Goal: Communication & Community: Share content

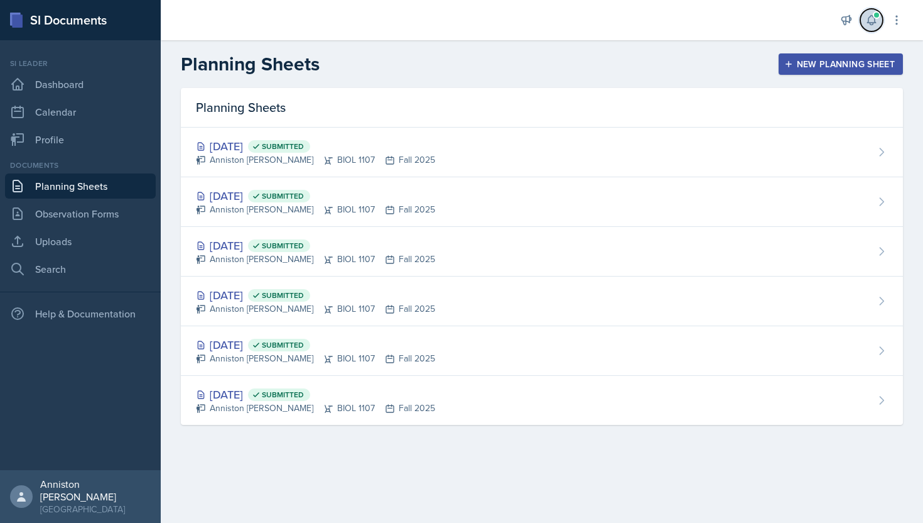
click at [873, 19] on icon at bounding box center [872, 20] width 13 height 13
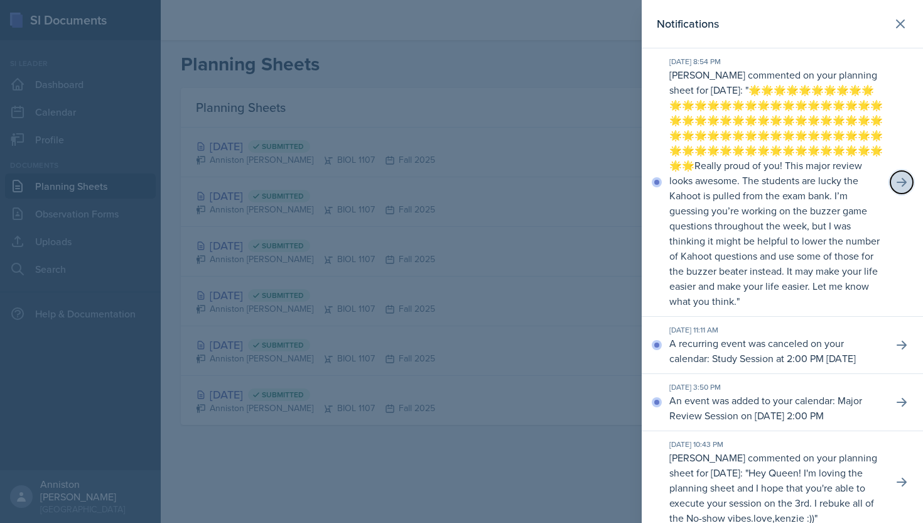
click at [904, 180] on icon at bounding box center [902, 182] width 13 height 13
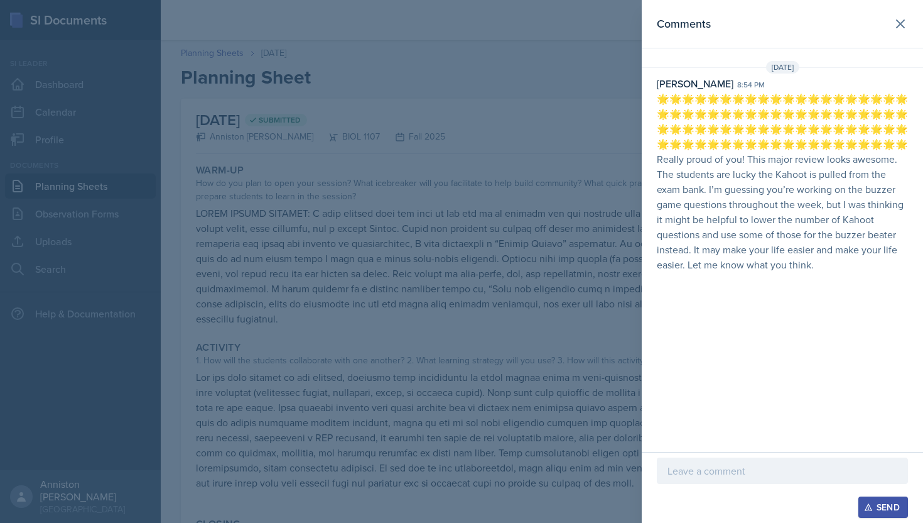
click at [779, 471] on p at bounding box center [783, 470] width 230 height 15
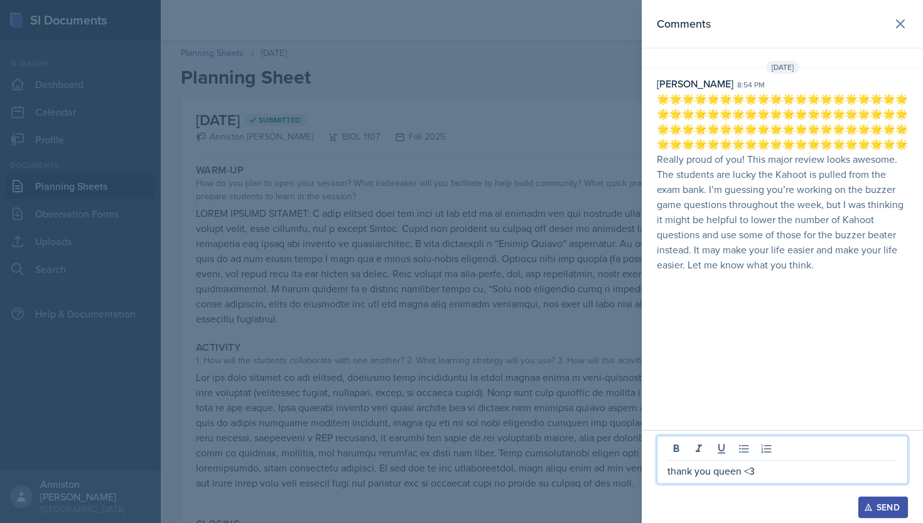
click at [873, 506] on div "Send" at bounding box center [883, 507] width 33 height 10
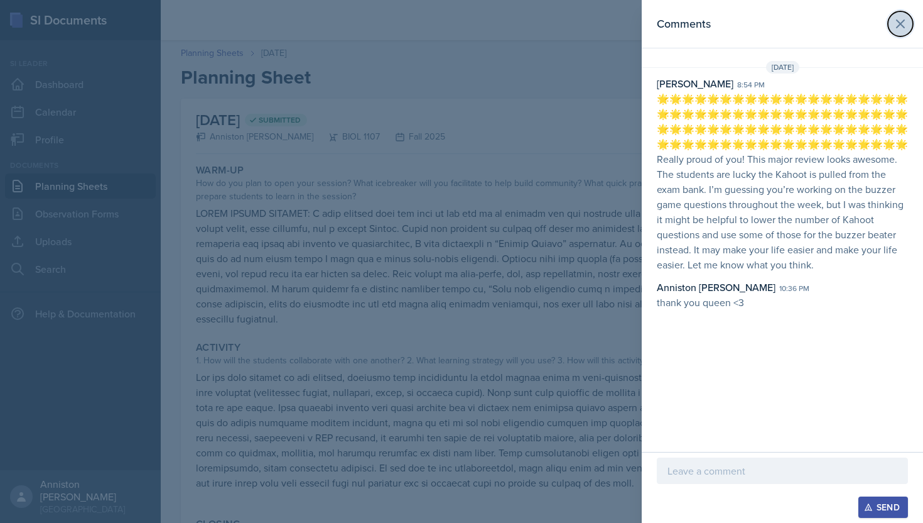
click at [906, 25] on icon at bounding box center [900, 23] width 15 height 15
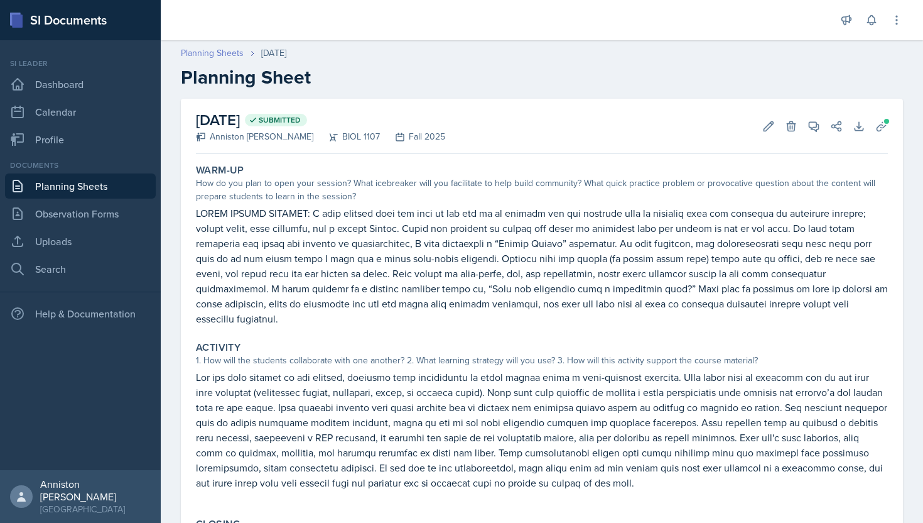
click at [224, 48] on link "Planning Sheets" at bounding box center [212, 52] width 63 height 13
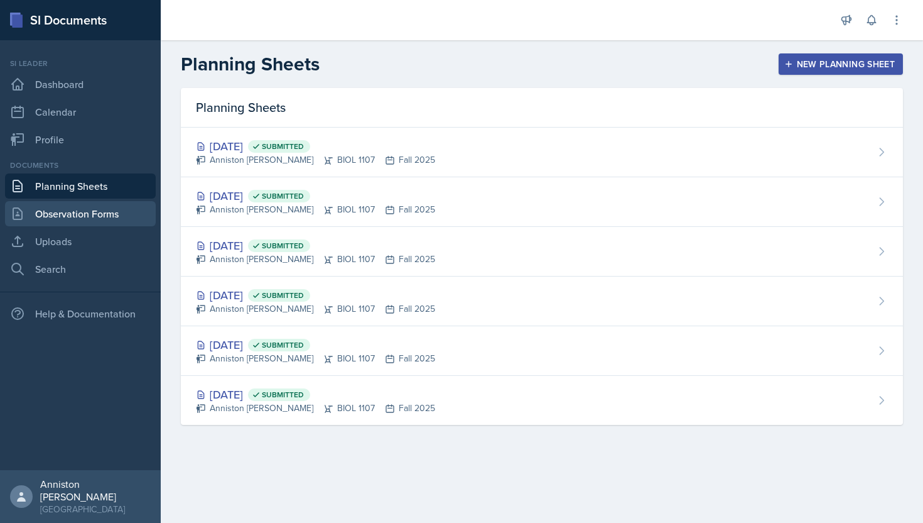
click at [111, 216] on link "Observation Forms" at bounding box center [80, 213] width 151 height 25
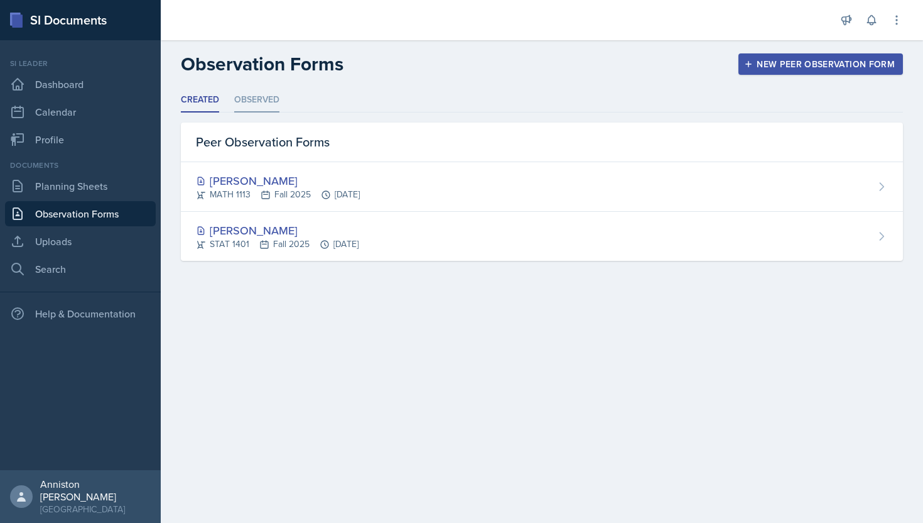
click at [251, 96] on li "Observed" at bounding box center [256, 100] width 45 height 24
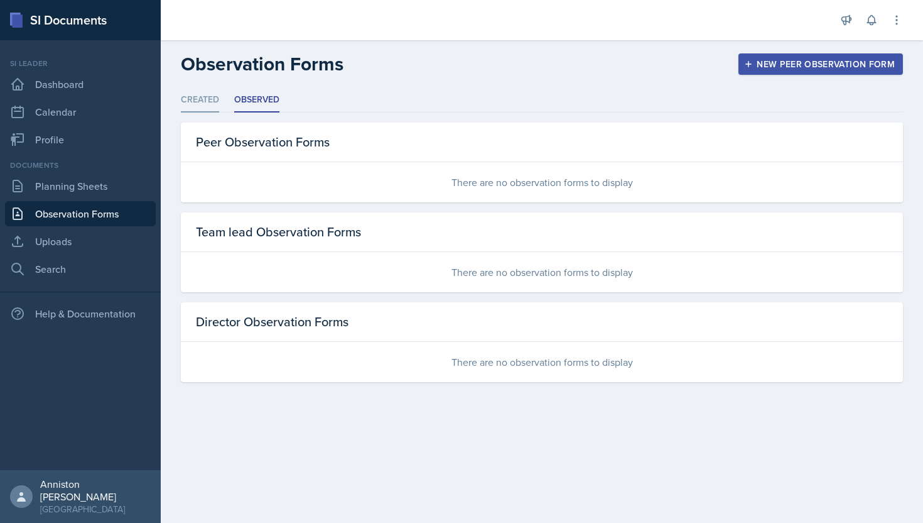
click at [206, 98] on li "Created" at bounding box center [200, 100] width 38 height 24
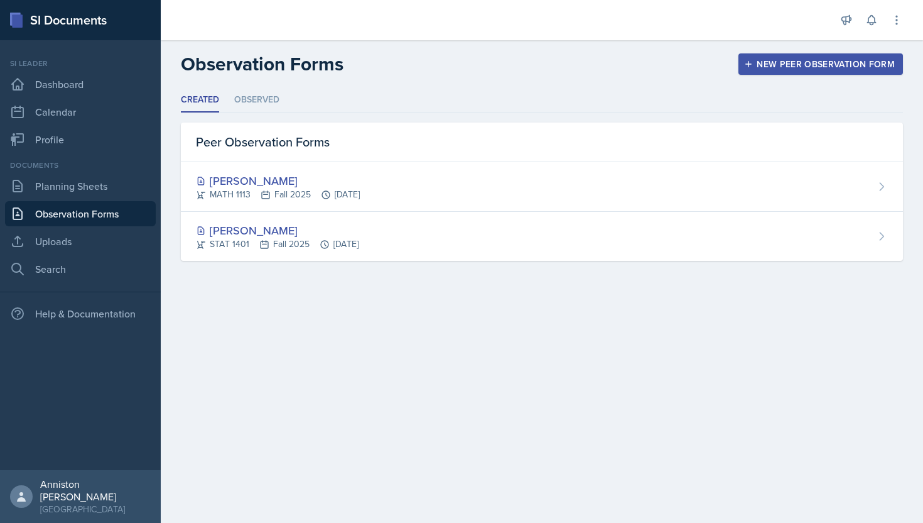
click at [714, 54] on div "Observation Forms New Peer Observation Form" at bounding box center [542, 64] width 763 height 23
